Goal: Task Accomplishment & Management: Manage account settings

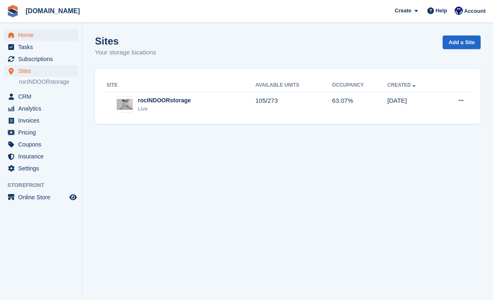
click at [36, 31] on span "Home" at bounding box center [43, 35] width 50 height 12
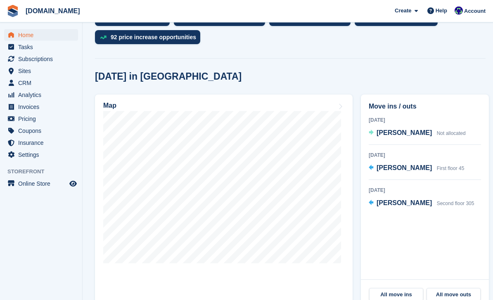
scroll to position [204, 0]
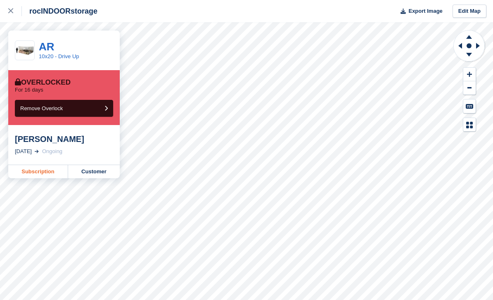
click at [42, 170] on link "Subscription" at bounding box center [38, 171] width 60 height 13
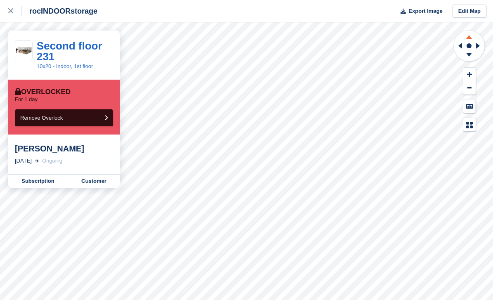
click at [470, 41] on icon at bounding box center [468, 36] width 21 height 10
click at [470, 38] on icon at bounding box center [469, 37] width 6 height 4
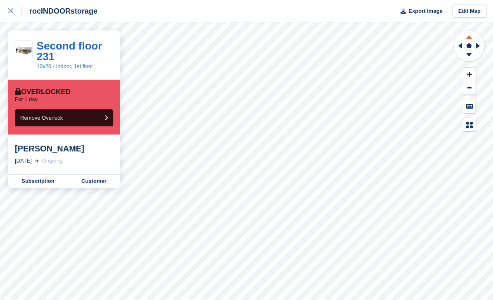
click at [470, 38] on icon at bounding box center [469, 37] width 6 height 4
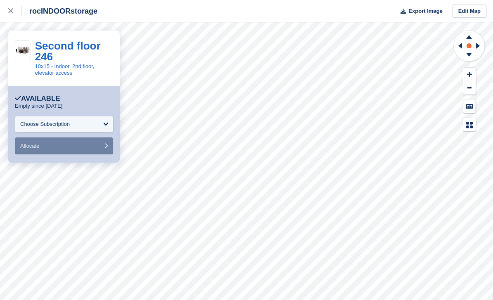
click at [470, 41] on rect at bounding box center [469, 46] width 10 height 10
click at [470, 39] on icon at bounding box center [468, 36] width 21 height 10
click at [469, 39] on icon at bounding box center [468, 36] width 21 height 10
click at [469, 40] on icon at bounding box center [468, 36] width 21 height 10
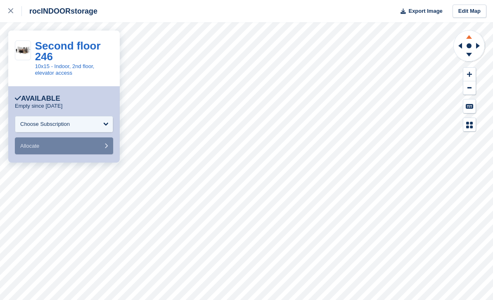
click at [469, 40] on icon at bounding box center [468, 36] width 21 height 10
click at [469, 41] on icon at bounding box center [468, 36] width 21 height 10
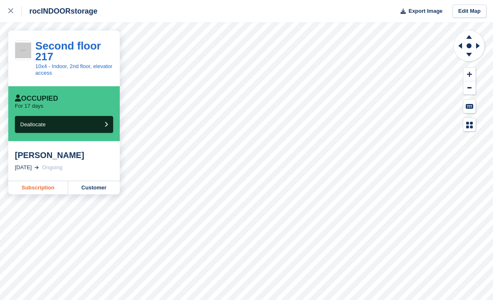
click at [47, 185] on link "Subscription" at bounding box center [38, 187] width 60 height 13
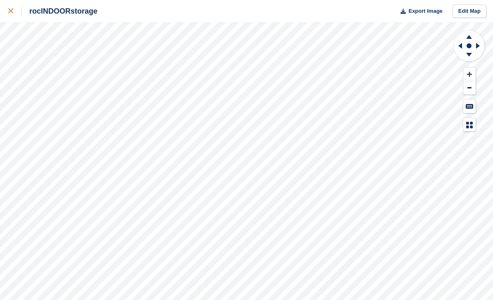
click at [19, 18] on link at bounding box center [11, 11] width 22 height 22
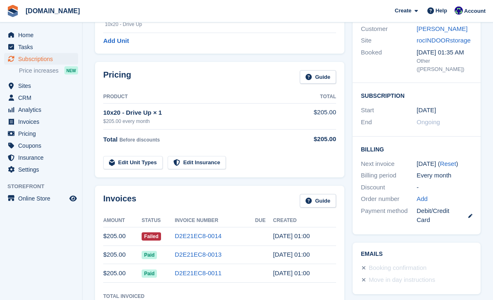
scroll to position [90, 0]
click at [208, 234] on link "D2E21EC8-0014" at bounding box center [198, 235] width 47 height 7
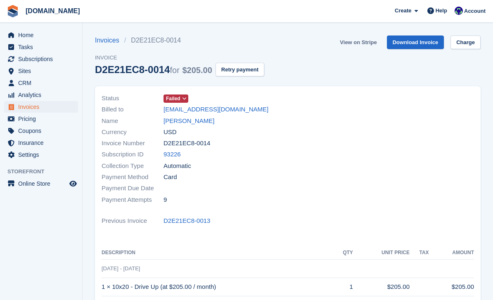
click at [361, 48] on link "View on Stripe" at bounding box center [357, 42] width 43 height 14
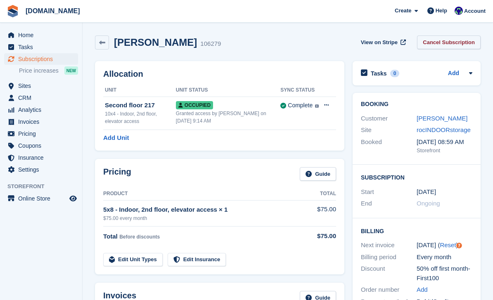
click at [441, 43] on link "Cancel Subscription" at bounding box center [449, 42] width 64 height 14
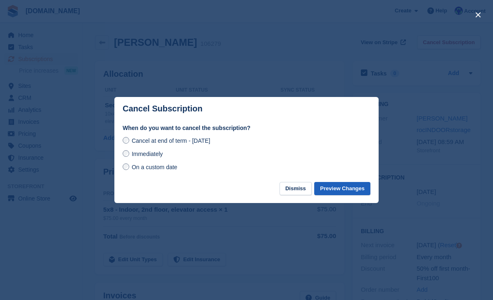
click at [343, 191] on button "Preview Changes" at bounding box center [342, 189] width 56 height 14
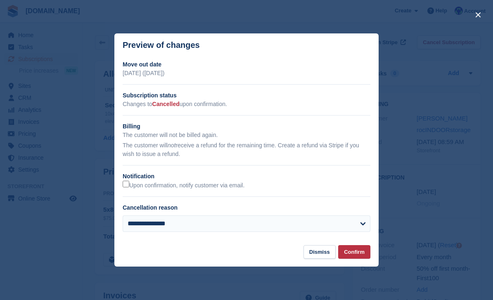
click at [261, 237] on div "**********" at bounding box center [247, 226] width 248 height 23
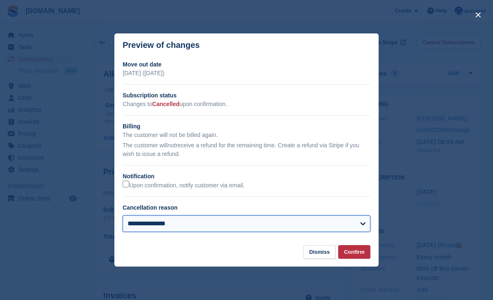
click at [245, 227] on select "**********" at bounding box center [247, 223] width 248 height 17
select select "*******"
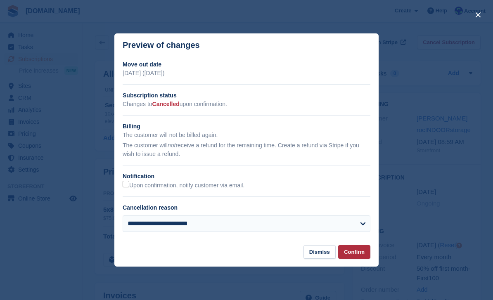
click at [353, 251] on button "Confirm" at bounding box center [354, 252] width 32 height 14
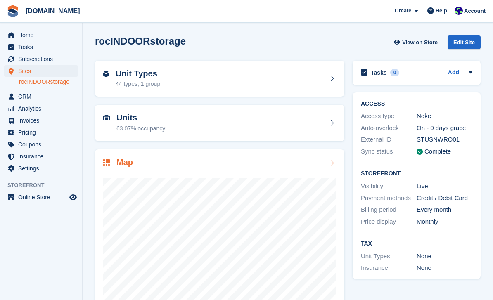
click at [284, 169] on div at bounding box center [219, 250] width 233 height 165
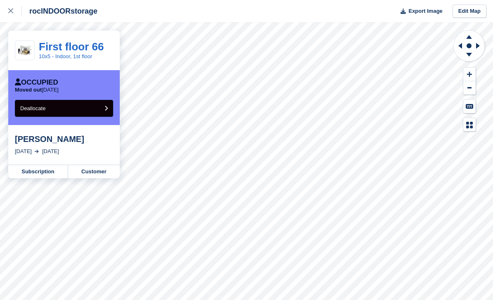
click at [71, 109] on button "Deallocate" at bounding box center [64, 108] width 98 height 17
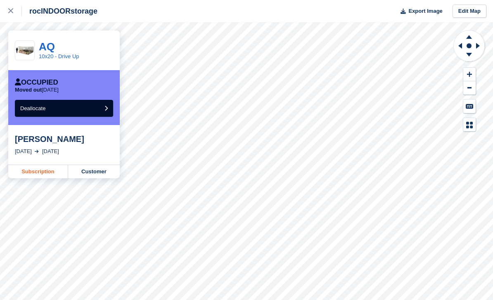
click at [49, 176] on link "Subscription" at bounding box center [38, 171] width 60 height 13
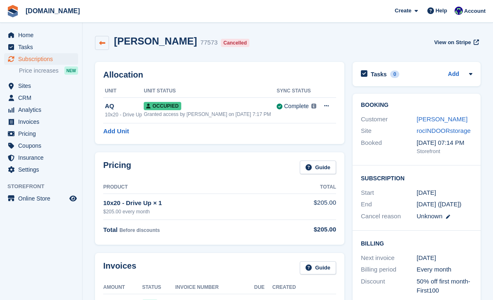
click at [101, 42] on icon at bounding box center [102, 43] width 6 height 6
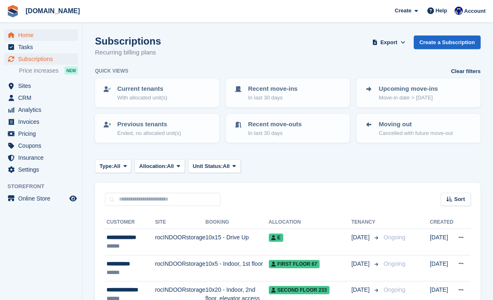
click at [41, 30] on span "Home" at bounding box center [43, 35] width 50 height 12
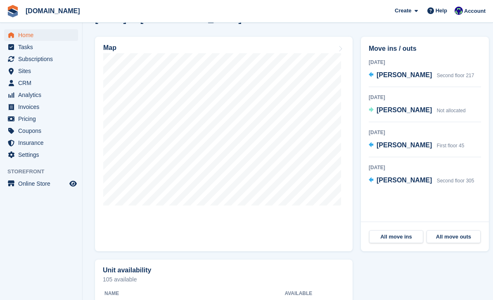
scroll to position [262, 0]
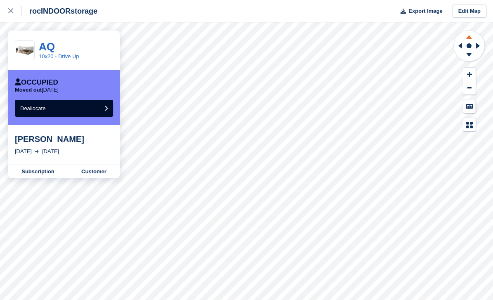
click at [470, 39] on icon at bounding box center [469, 37] width 6 height 4
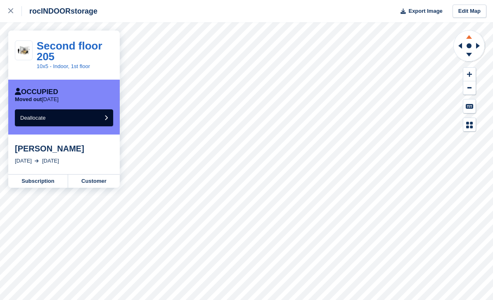
click at [468, 38] on icon at bounding box center [469, 37] width 6 height 4
click at [468, 39] on icon at bounding box center [468, 36] width 21 height 10
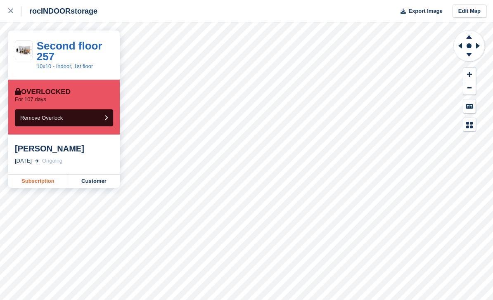
click at [49, 187] on link "Subscription" at bounding box center [38, 181] width 60 height 13
